Goal: Find specific page/section: Find specific page/section

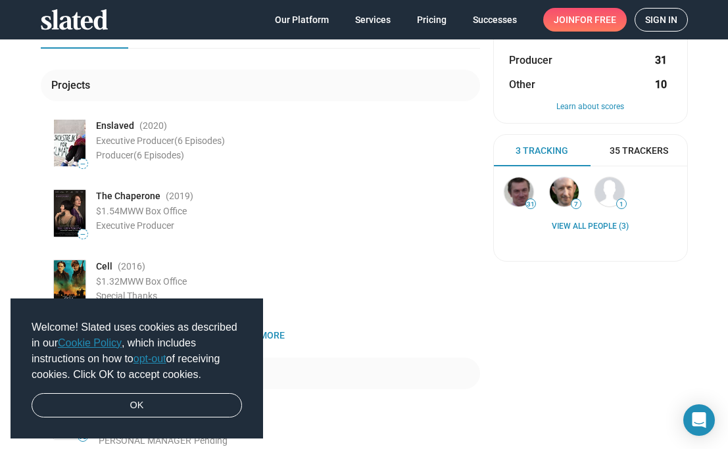
scroll to position [49, 0]
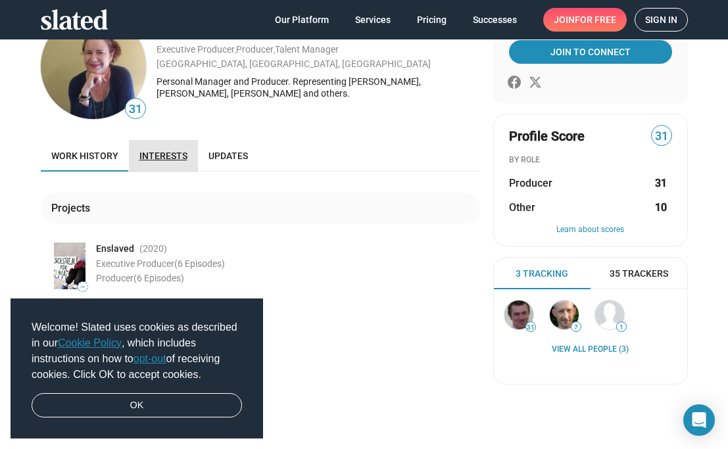
click at [176, 150] on link "Interests" at bounding box center [163, 156] width 69 height 32
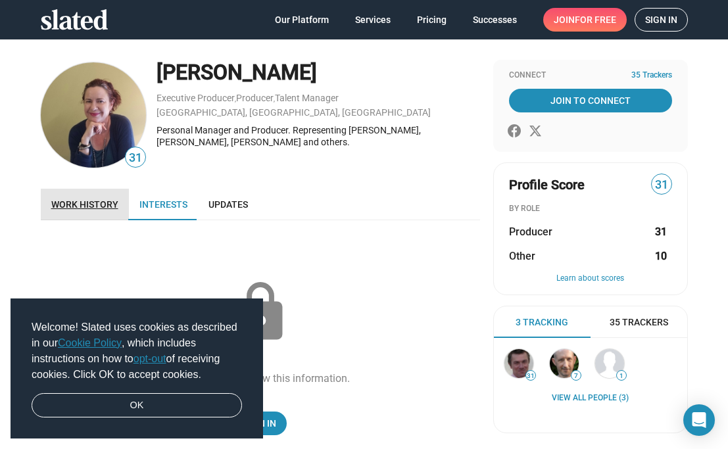
click at [85, 206] on span "Work history" at bounding box center [84, 204] width 67 height 11
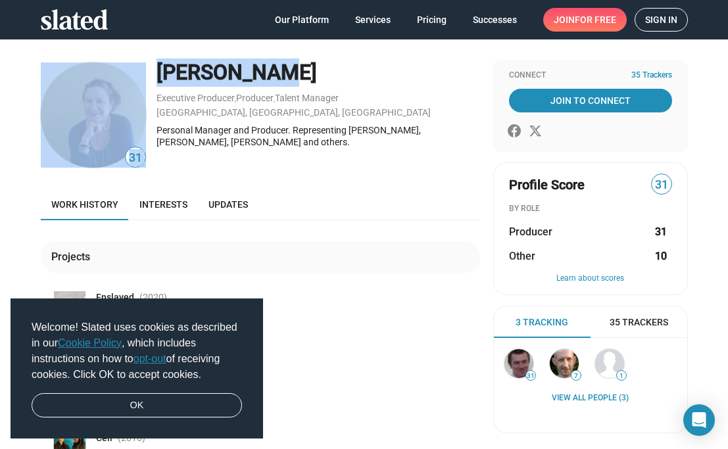
drag, startPoint x: 255, startPoint y: 71, endPoint x: 145, endPoint y: 78, distance: 110.0
click at [145, 78] on div "31 [PERSON_NAME] Executive Producer , Producer , Talent Manager [GEOGRAPHIC_DAT…" at bounding box center [260, 115] width 439 height 110
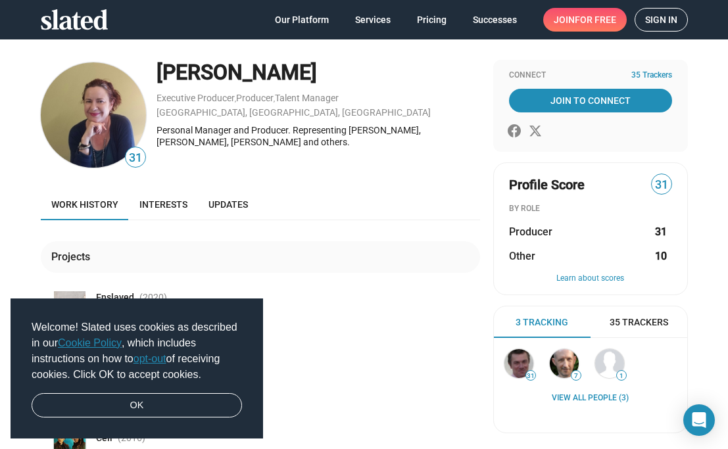
click at [263, 70] on div "[PERSON_NAME]" at bounding box center [317, 73] width 323 height 28
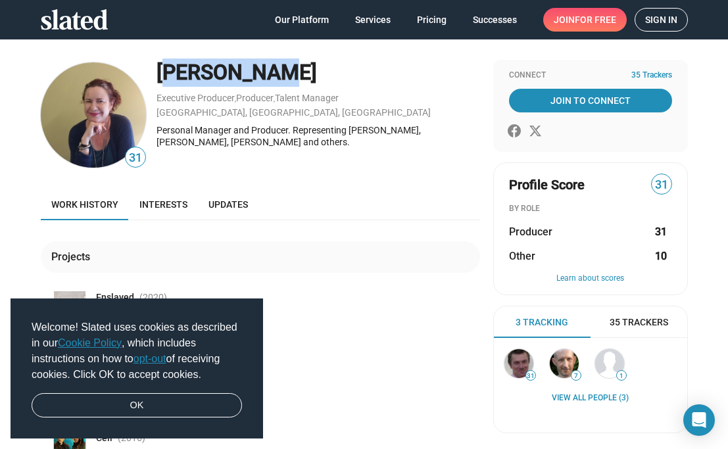
drag, startPoint x: 249, startPoint y: 69, endPoint x: 158, endPoint y: 70, distance: 90.7
click at [158, 70] on div "[PERSON_NAME]" at bounding box center [317, 73] width 323 height 28
copy div "[PERSON_NAME]"
